Goal: Task Accomplishment & Management: Manage account settings

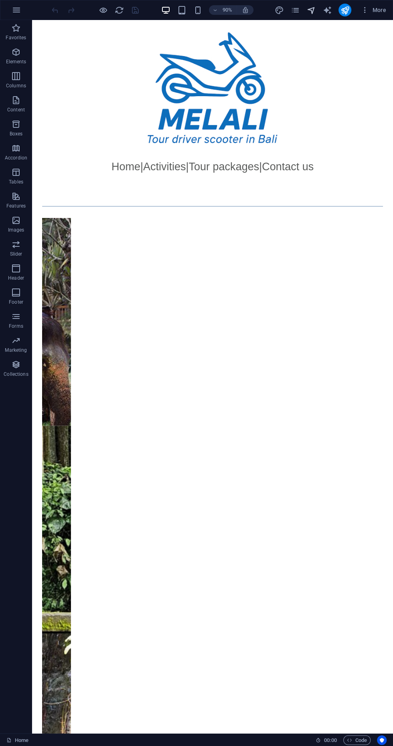
click at [310, 11] on icon "navigator" at bounding box center [310, 10] width 9 height 9
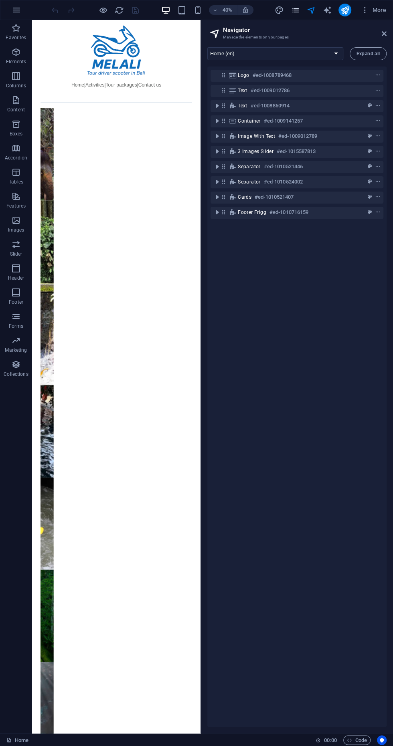
click at [292, 11] on icon "pages" at bounding box center [294, 10] width 9 height 9
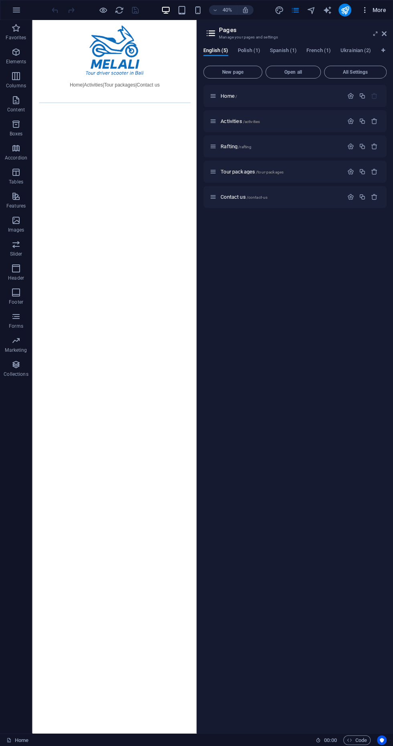
click at [381, 8] on span "More" at bounding box center [373, 10] width 25 height 8
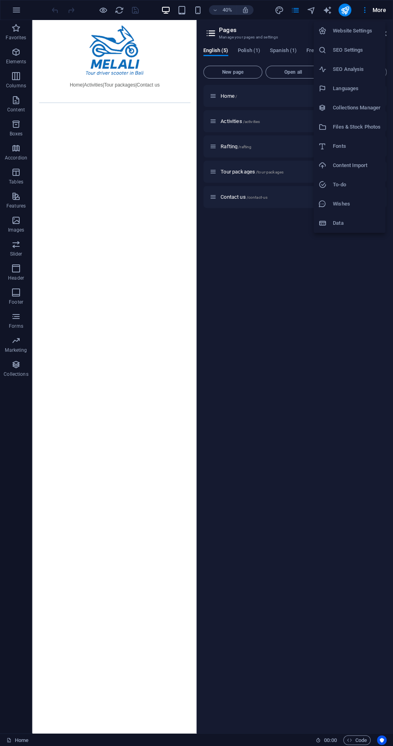
click at [365, 87] on h6 "Languages" at bounding box center [357, 89] width 48 height 10
select select "41"
select select "127"
select select "148"
select select "49"
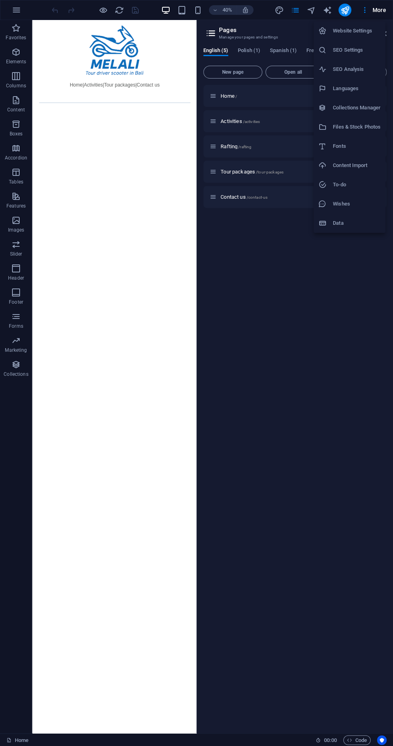
select select "168"
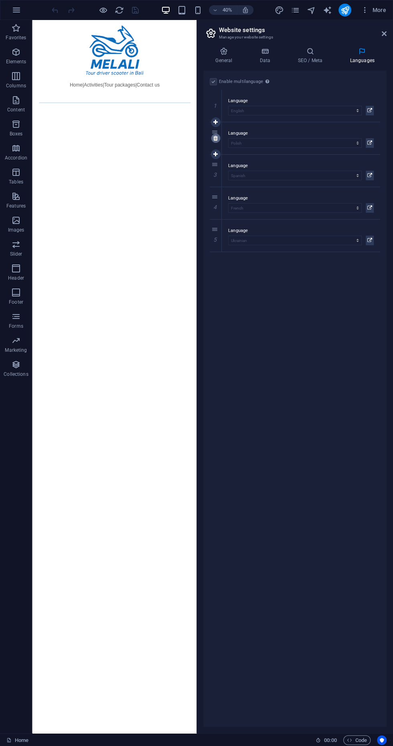
click at [212, 140] on link at bounding box center [216, 138] width 10 height 10
select select "148"
select select "49"
select select "168"
click at [216, 138] on icon at bounding box center [215, 138] width 4 height 6
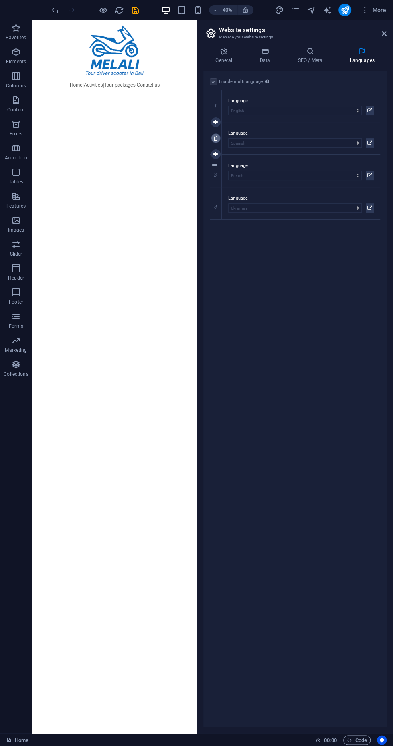
select select "49"
select select "168"
click at [215, 138] on icon at bounding box center [215, 138] width 4 height 6
select select "168"
click at [215, 140] on icon at bounding box center [215, 138] width 4 height 6
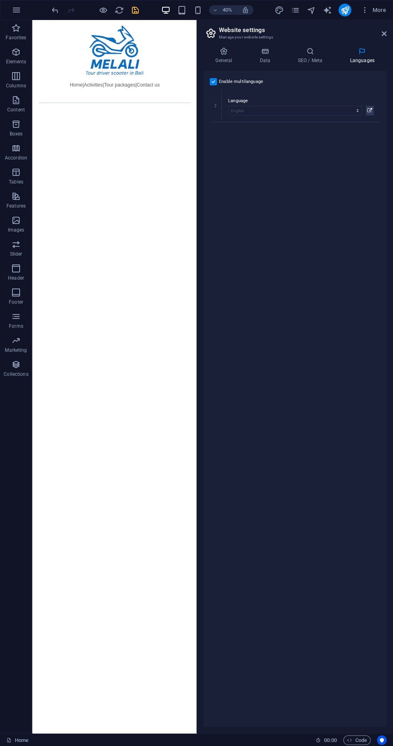
click at [135, 10] on icon "save" at bounding box center [135, 10] width 9 height 9
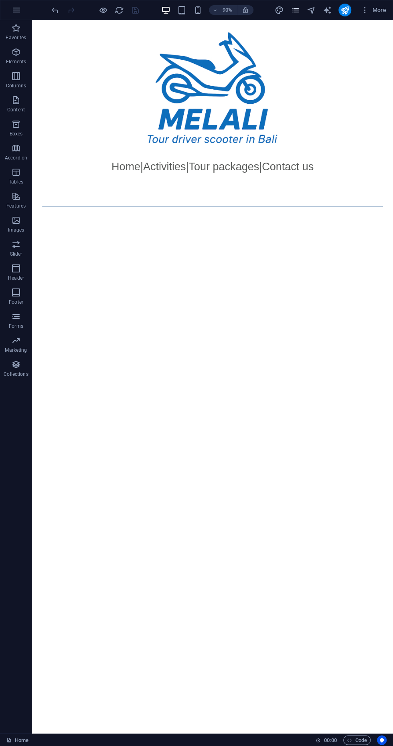
click at [296, 11] on icon "pages" at bounding box center [294, 10] width 9 height 9
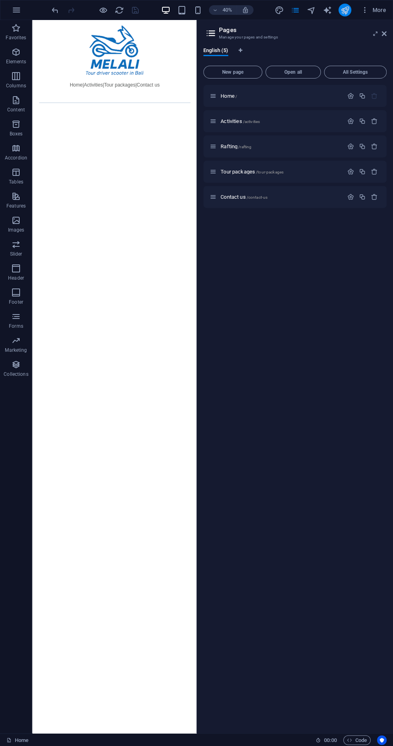
click at [347, 11] on icon "publish" at bounding box center [344, 10] width 9 height 9
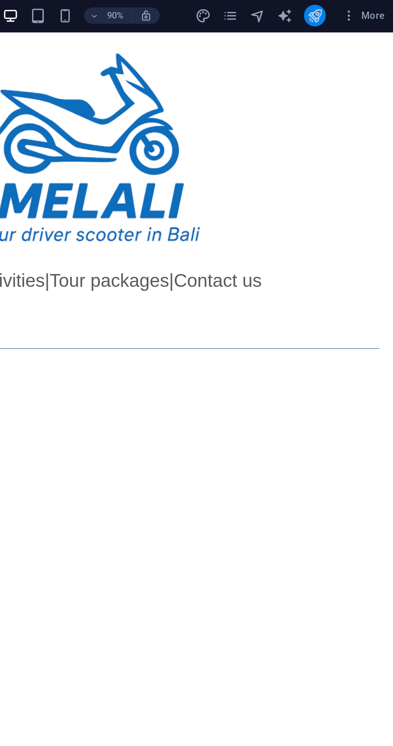
click at [344, 9] on icon "publish" at bounding box center [344, 10] width 9 height 9
